Goal: Task Accomplishment & Management: Use online tool/utility

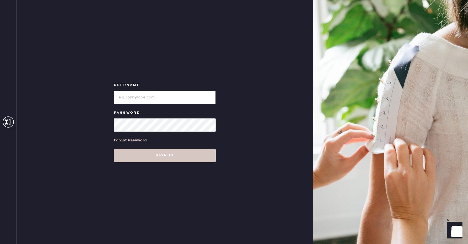
type input "Reformationboston"
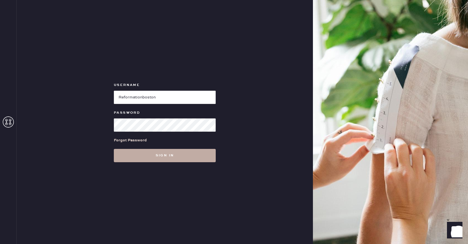
click at [131, 151] on button "Sign in" at bounding box center [165, 155] width 102 height 13
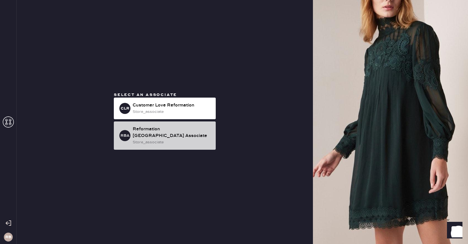
click at [181, 133] on div "Reformation [GEOGRAPHIC_DATA] Associate" at bounding box center [172, 132] width 79 height 13
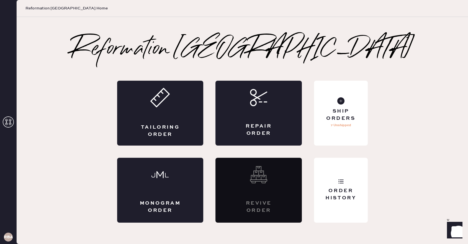
click at [9, 234] on div "RBA" at bounding box center [8, 236] width 9 height 9
click at [10, 121] on use at bounding box center [8, 121] width 11 height 11
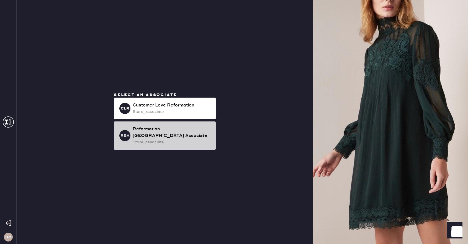
click at [156, 139] on div "store_associate" at bounding box center [172, 142] width 79 height 6
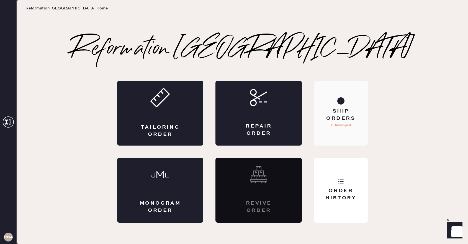
click at [354, 126] on div "Ship Orders 7 Unshipped" at bounding box center [340, 113] width 53 height 65
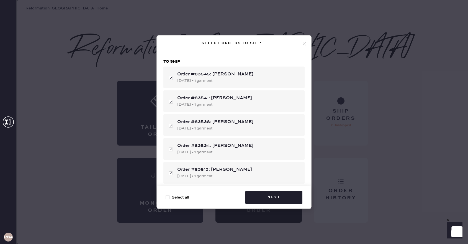
checkbox input "true"
click at [284, 195] on button "Next" at bounding box center [273, 197] width 57 height 13
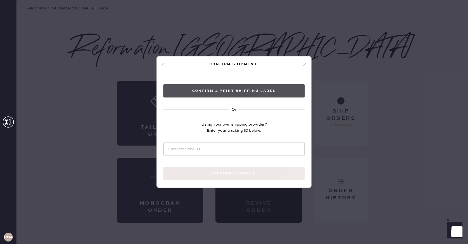
click at [273, 88] on button "Confirm & Print shipping label" at bounding box center [233, 90] width 141 height 13
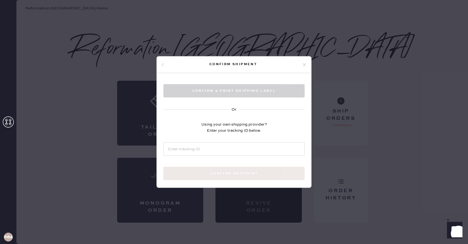
click at [268, 114] on div "Confirm & Print shipping label Or Using your own shipping provider? Enter your …" at bounding box center [234, 138] width 155 height 131
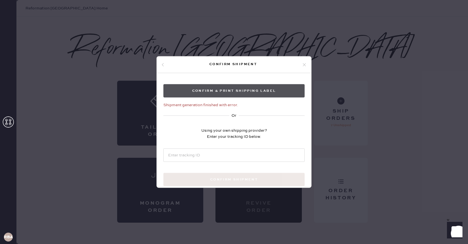
click at [249, 86] on button "Confirm & Print shipping label" at bounding box center [233, 90] width 141 height 13
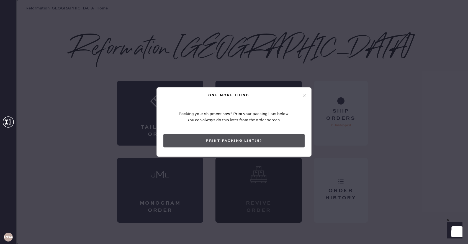
click at [265, 138] on button "Print Packing List(s)" at bounding box center [233, 140] width 141 height 13
